Goal: Task Accomplishment & Management: Use online tool/utility

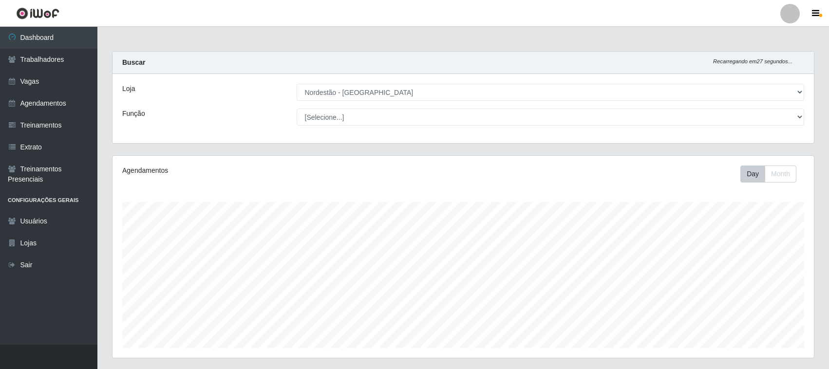
select select "420"
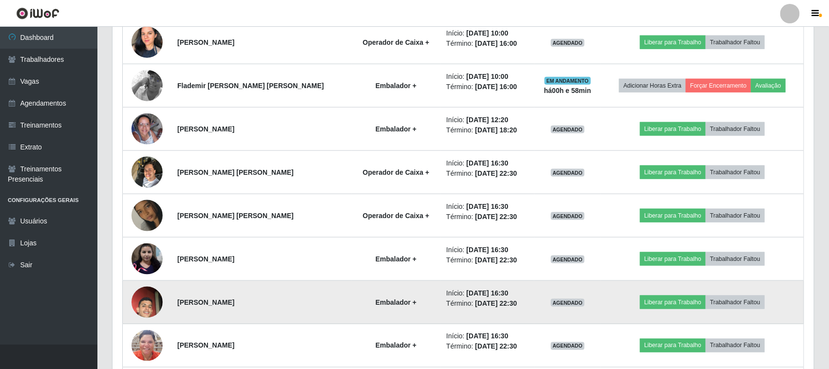
scroll to position [400, 0]
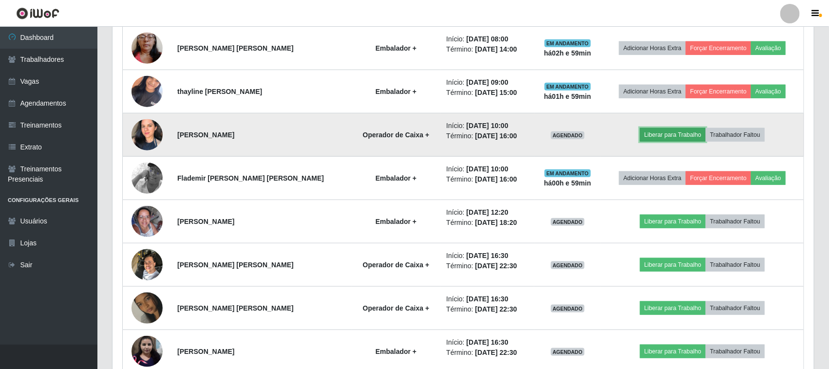
click at [653, 134] on button "Liberar para Trabalho" at bounding box center [673, 135] width 66 height 14
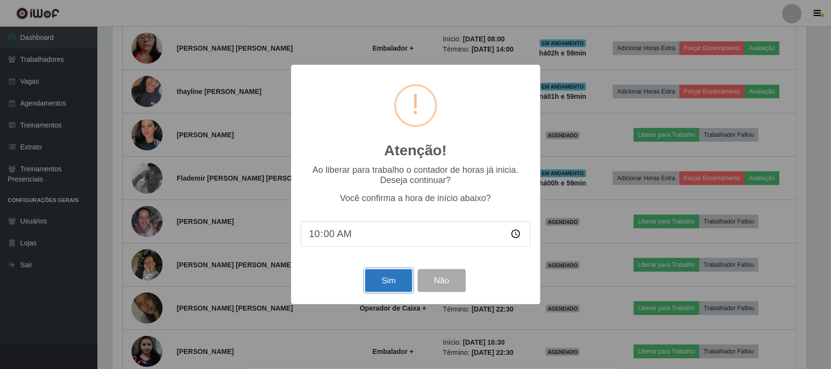
click at [391, 283] on button "Sim" at bounding box center [388, 280] width 47 height 23
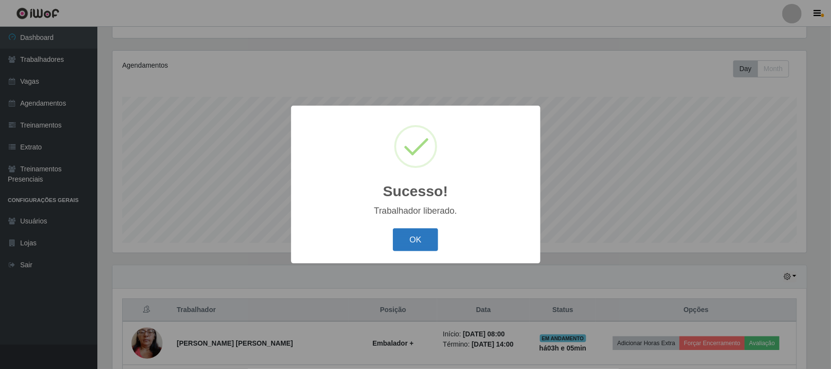
click at [422, 241] on button "OK" at bounding box center [415, 239] width 45 height 23
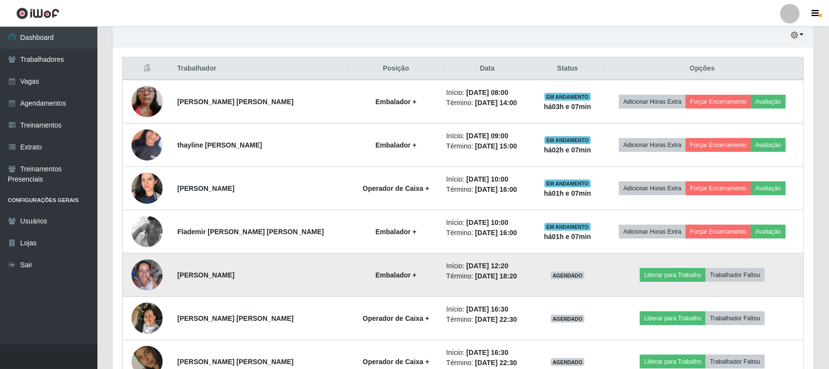
scroll to position [339, 0]
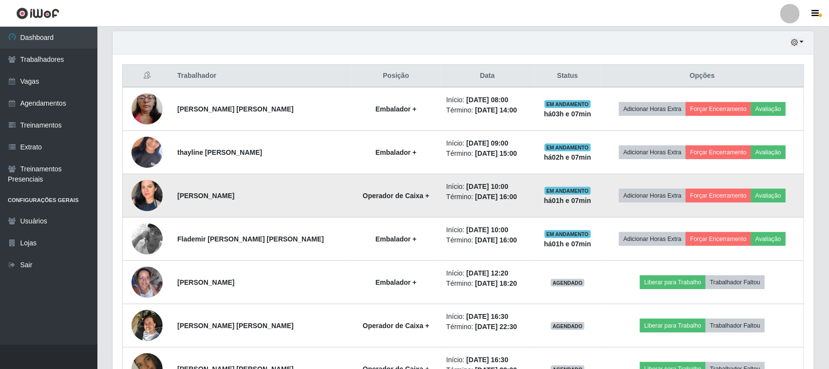
click at [152, 201] on img at bounding box center [146, 196] width 31 height 44
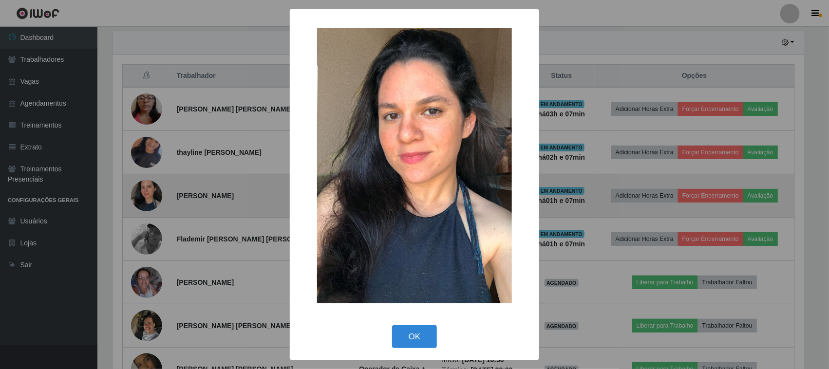
scroll to position [203, 694]
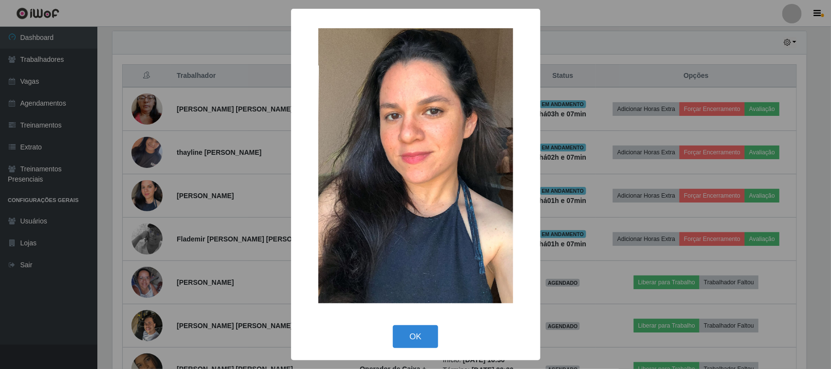
click at [276, 201] on div "× OK Cancel" at bounding box center [415, 184] width 831 height 369
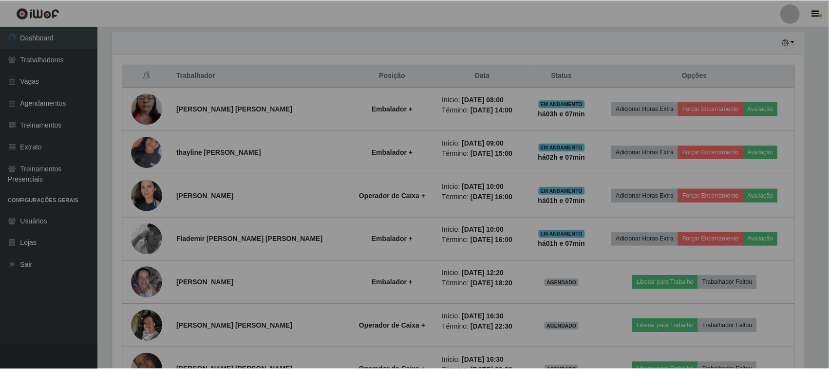
scroll to position [203, 701]
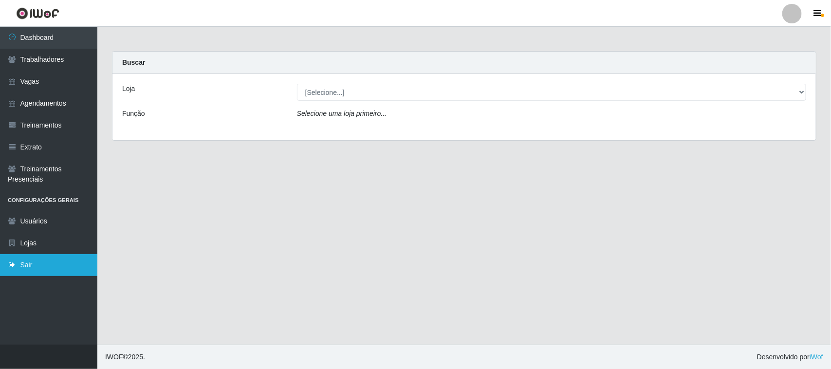
click at [27, 261] on link "Sair" at bounding box center [48, 265] width 97 height 22
